Goal: Task Accomplishment & Management: Manage account settings

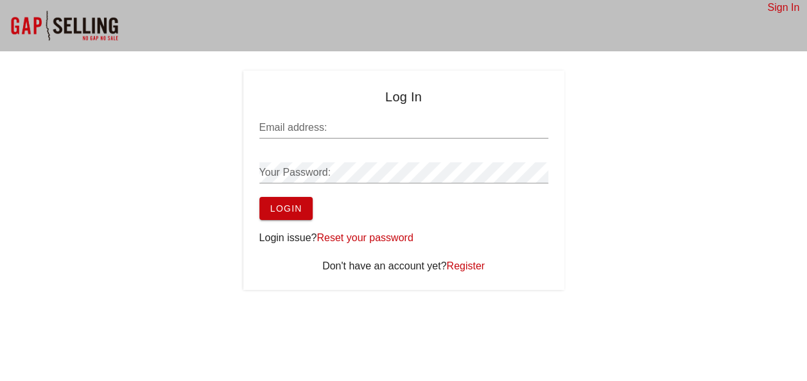
click at [383, 239] on link "Reset your password" at bounding box center [364, 237] width 96 height 11
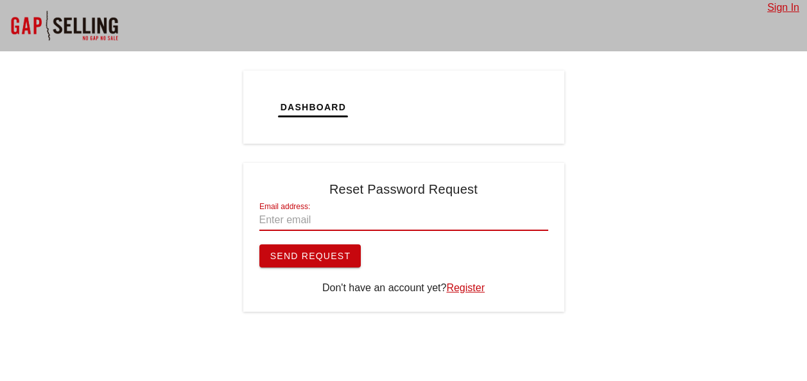
click at [341, 214] on input "Email address:" at bounding box center [403, 220] width 289 height 21
type input "amartinez@rockasphalt.com"
click at [338, 255] on span "Send Request" at bounding box center [310, 256] width 81 height 10
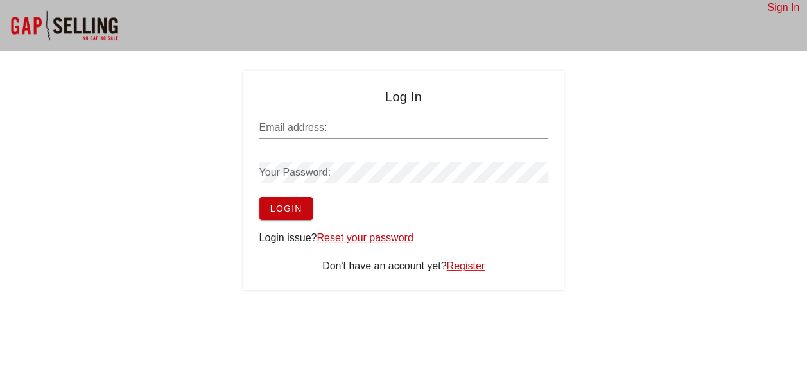
click at [364, 128] on input "Email address:" at bounding box center [403, 127] width 289 height 21
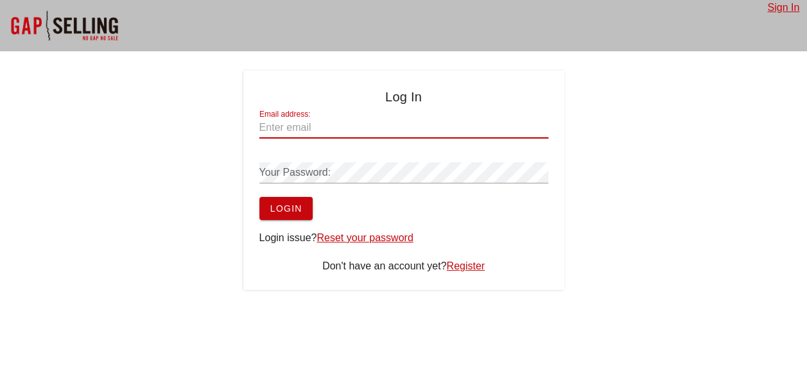
type input "amartinez@rockasphalt.com"
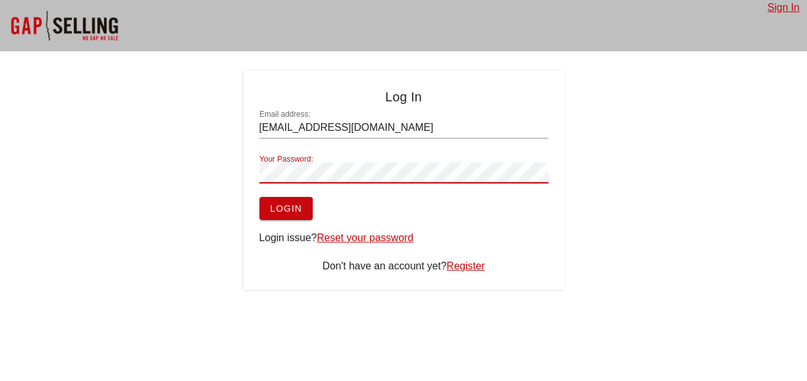
click at [259, 197] on button "Login" at bounding box center [285, 208] width 53 height 23
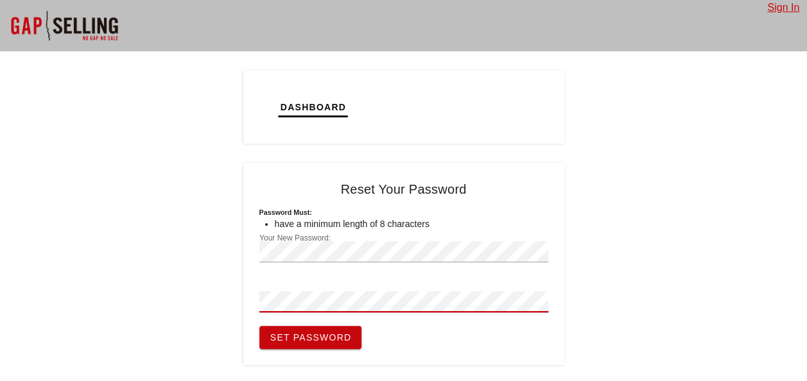
click at [259, 326] on button "Set Password" at bounding box center [310, 337] width 103 height 23
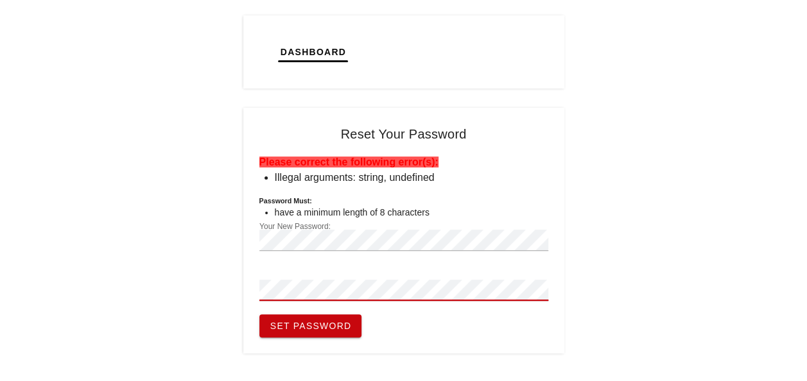
scroll to position [128, 0]
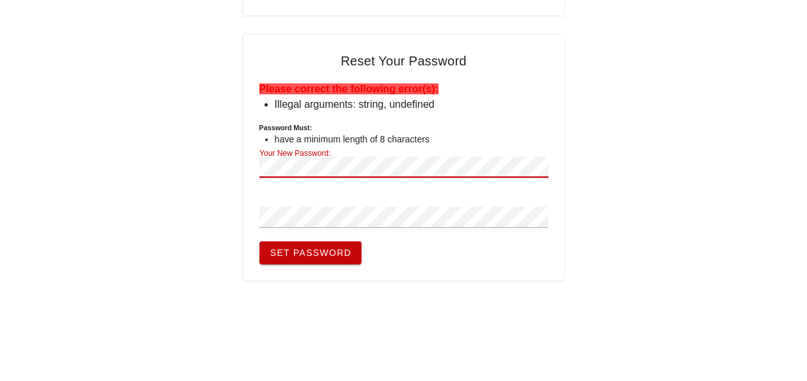
click at [184, 166] on div "Dashboard Tickets Calendar Tasks Reset Your Password Please correct the followi…" at bounding box center [403, 111] width 807 height 338
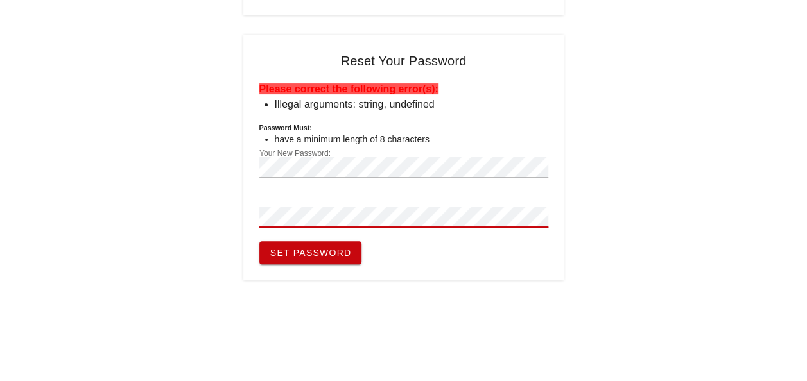
click at [259, 241] on button "Set Password" at bounding box center [310, 252] width 103 height 23
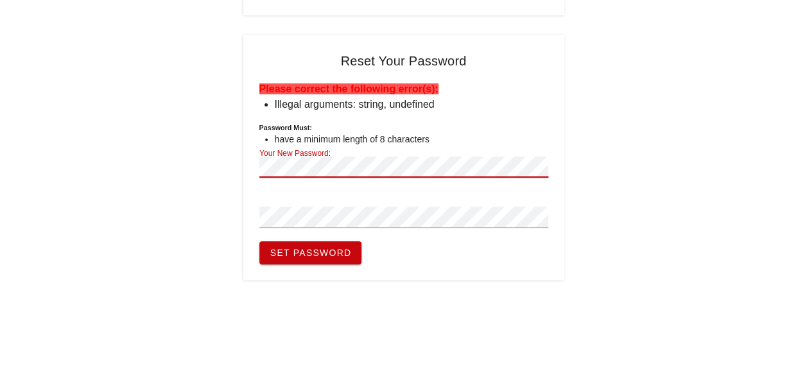
click at [259, 241] on button "Set Password" at bounding box center [310, 252] width 103 height 23
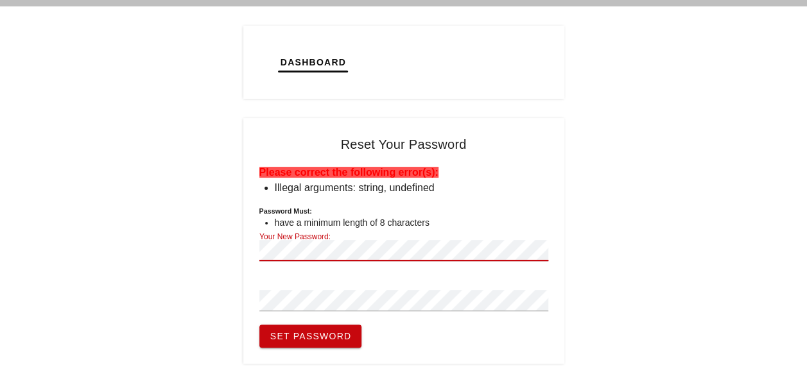
scroll to position [64, 0]
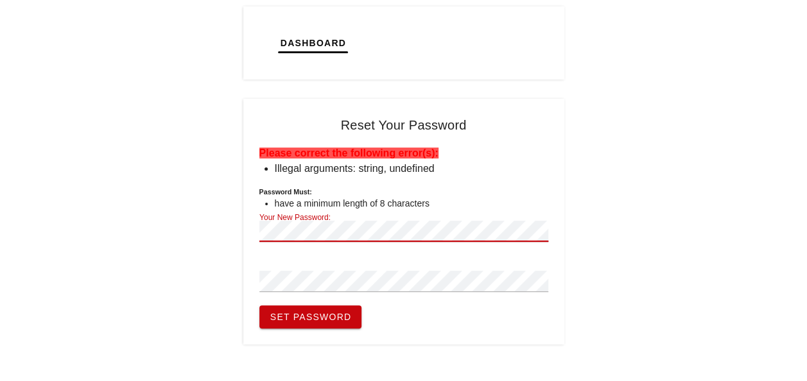
click at [116, 237] on div "Dashboard Tickets Calendar Tasks Reset Your Password Please correct the followi…" at bounding box center [403, 175] width 807 height 338
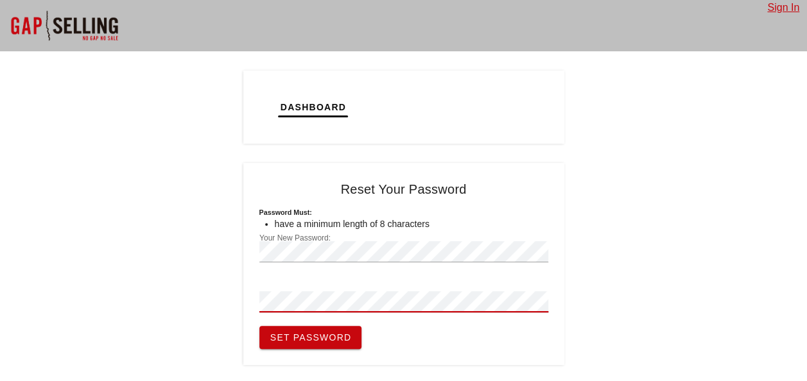
click at [259, 326] on button "Set Password" at bounding box center [310, 337] width 103 height 23
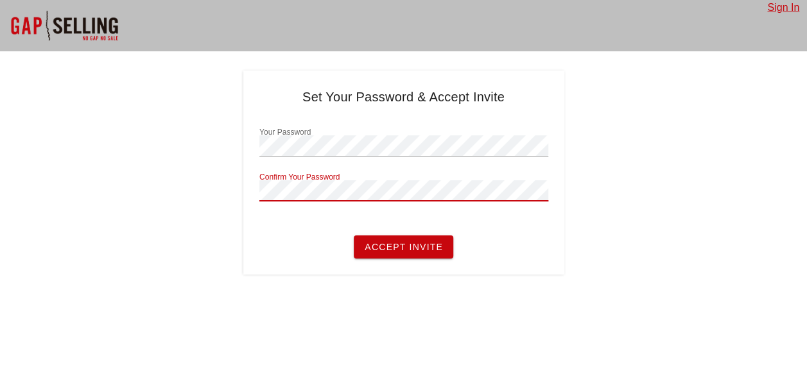
click at [354, 236] on button "Accept Invite" at bounding box center [403, 247] width 99 height 23
